Goal: Information Seeking & Learning: Learn about a topic

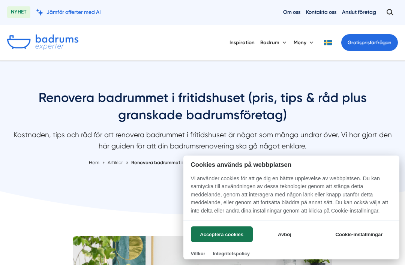
click at [247, 229] on button "Acceptera cookies" at bounding box center [222, 234] width 62 height 16
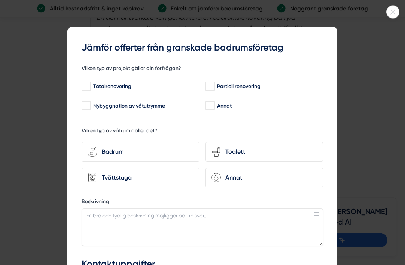
scroll to position [1693, 0]
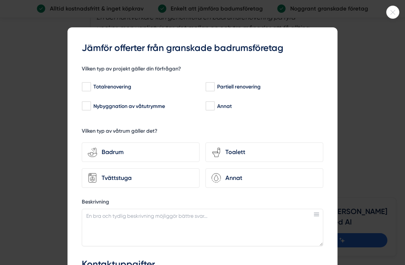
click at [390, 16] on div at bounding box center [392, 12] width 13 height 13
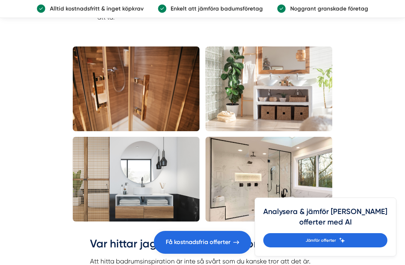
scroll to position [1902, 0]
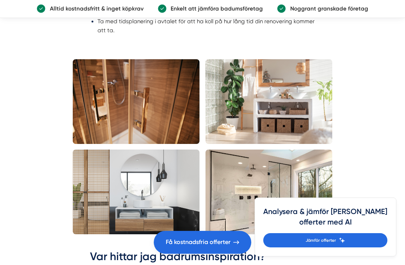
click at [187, 202] on img at bounding box center [136, 192] width 127 height 84
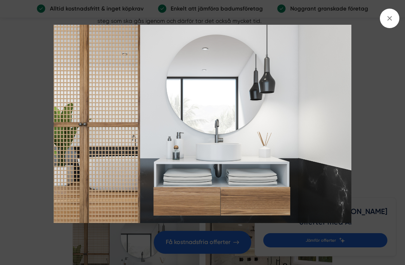
scroll to position [1839, 0]
click at [389, 21] on icon at bounding box center [389, 18] width 8 height 8
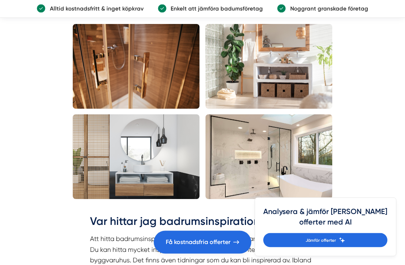
click at [284, 197] on img at bounding box center [268, 157] width 127 height 84
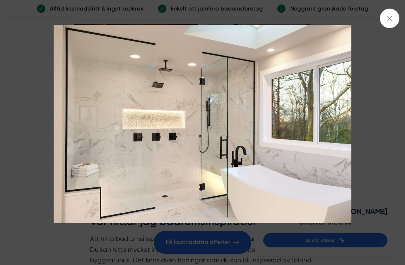
click at [379, 19] on div at bounding box center [202, 132] width 405 height 265
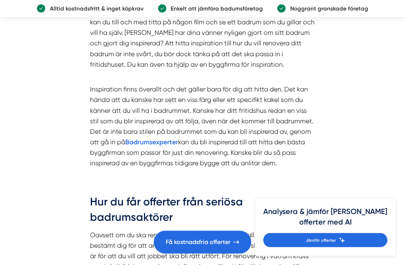
scroll to position [2186, 0]
click at [171, 146] on strong "Badrumsexperter" at bounding box center [151, 142] width 53 height 8
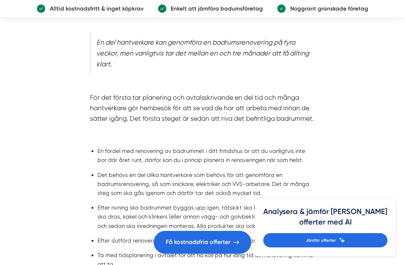
scroll to position [1668, 0]
click at [372, 232] on h4 "Analysera & jämför dina offerter med AI" at bounding box center [325, 220] width 124 height 27
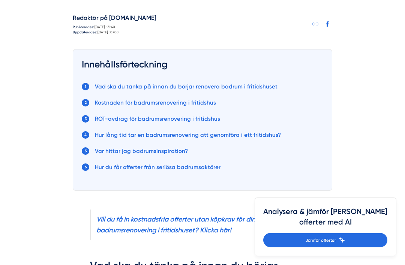
scroll to position [309, 0]
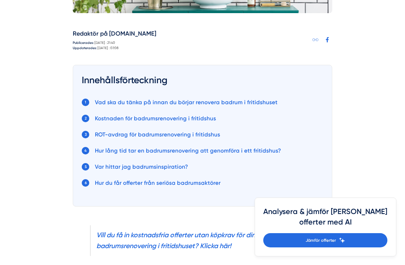
click at [128, 169] on link "Var hittar jag badrumsinspiration?" at bounding box center [141, 166] width 93 height 7
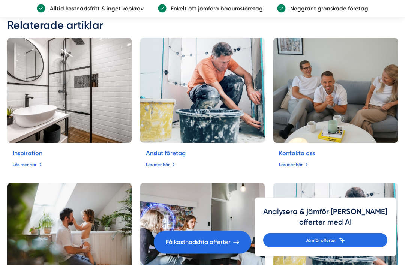
scroll to position [2667, 0]
click at [31, 168] on link "Läs mer här" at bounding box center [27, 164] width 29 height 7
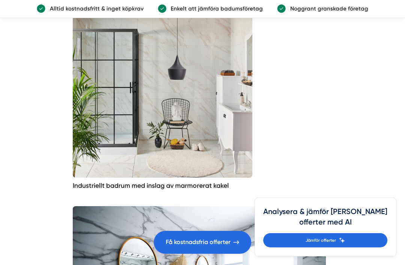
scroll to position [2058, 0]
